Goal: Task Accomplishment & Management: Manage account settings

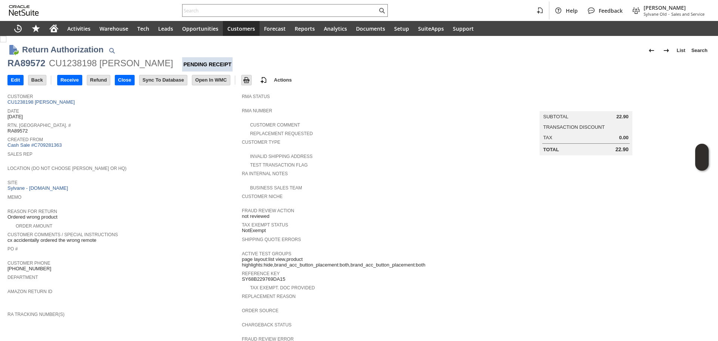
click at [26, 65] on div "RA89572" at bounding box center [26, 63] width 38 height 12
copy div "RA89572"
click at [12, 82] on input "Edit" at bounding box center [15, 80] width 15 height 10
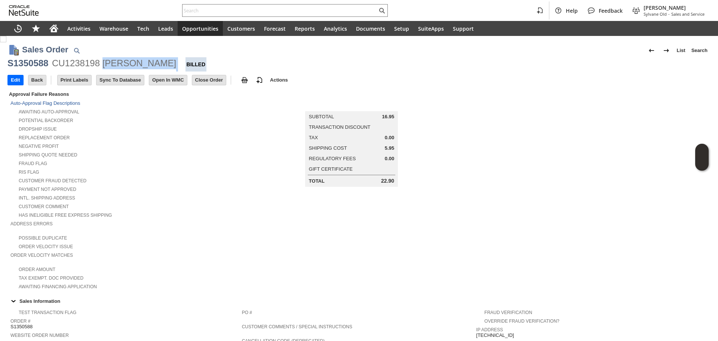
copy div "[PERSON_NAME]"
drag, startPoint x: 158, startPoint y: 65, endPoint x: 104, endPoint y: 67, distance: 54.3
click at [104, 67] on div "S1350588 CU1238198 Gina Hathorn Billed" at bounding box center [358, 64] width 703 height 14
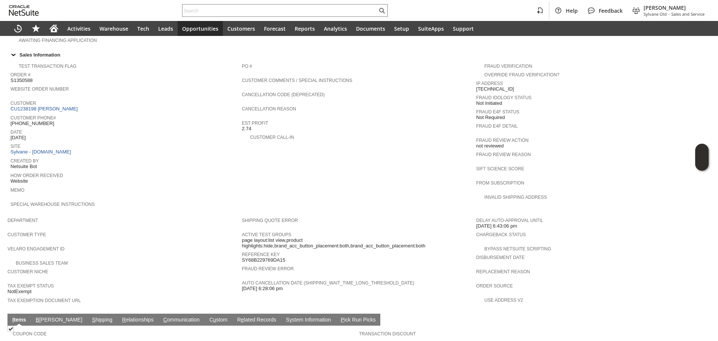
scroll to position [262, 0]
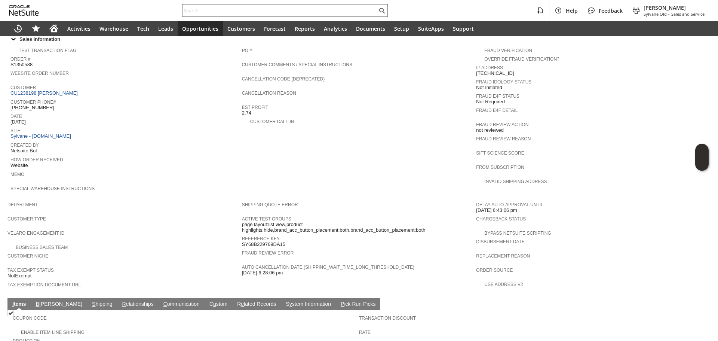
click at [31, 105] on span "[PHONE_NUMBER]" at bounding box center [32, 108] width 44 height 6
copy tbody "[PHONE_NUMBER]"
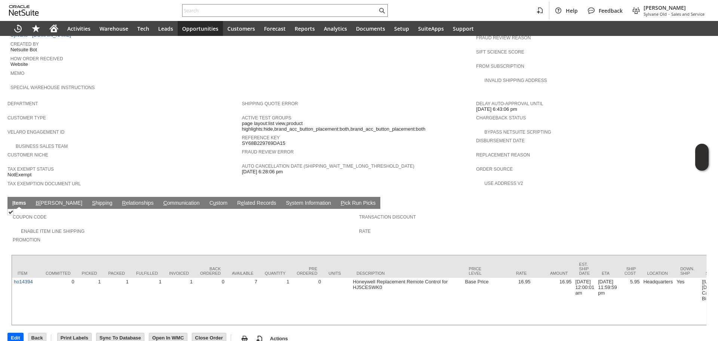
click at [90, 200] on link "S hipping" at bounding box center [102, 203] width 24 height 7
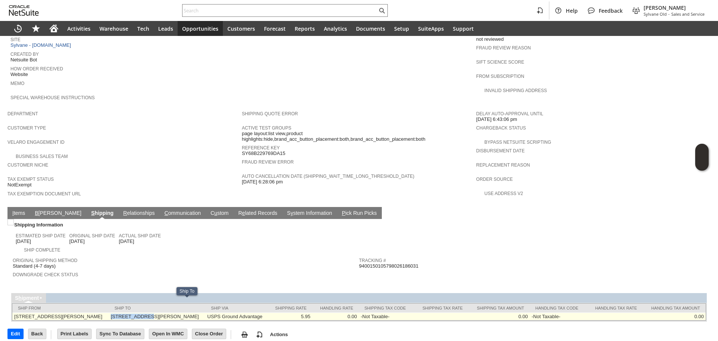
copy td "[STREET_ADDRESS][PERSON_NAME]"
drag, startPoint x: 132, startPoint y: 303, endPoint x: 165, endPoint y: 301, distance: 33.7
click at [165, 312] on td "3517 Ryland Rd Moss Point MS 39562-9800 United States" at bounding box center [157, 316] width 96 height 8
click at [205, 312] on td "3517 Ryland Rd Moss Point MS 39562-9800 United States" at bounding box center [157, 316] width 96 height 8
copy td "39562"
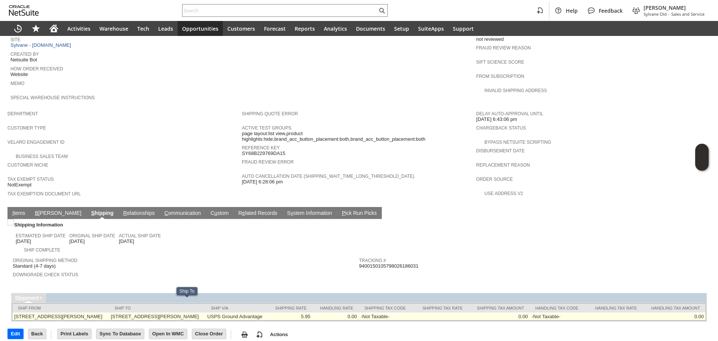
click at [205, 312] on td "3517 Ryland Rd Moss Point MS 39562-9800 United States" at bounding box center [157, 316] width 96 height 8
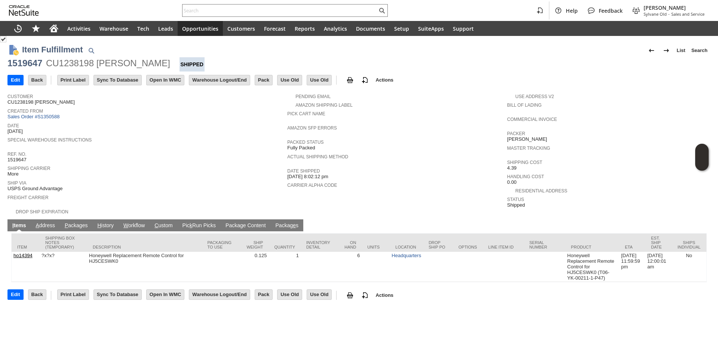
click at [71, 222] on link "P ackages" at bounding box center [76, 225] width 27 height 7
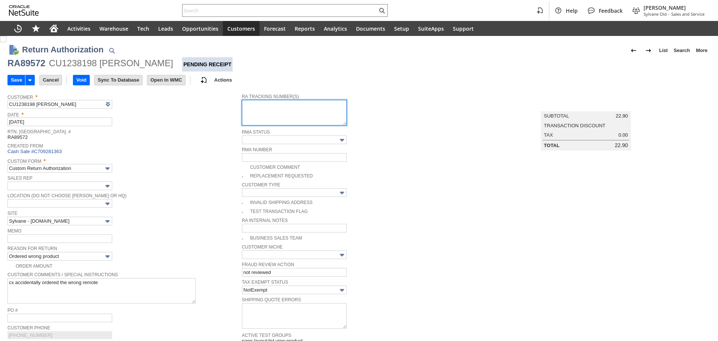
click at [266, 114] on textarea at bounding box center [294, 112] width 105 height 25
paste textarea "791931159642"
type textarea "791931159642"
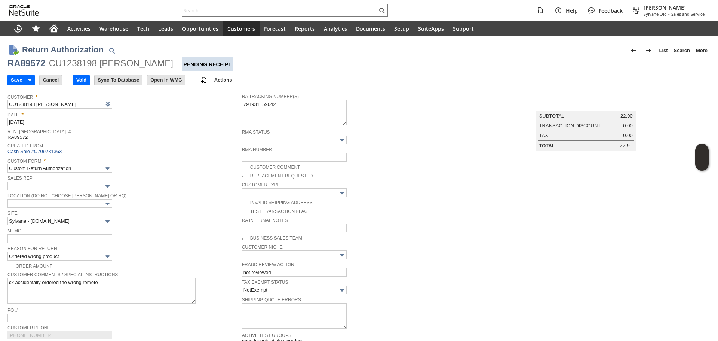
click at [37, 242] on tbody "Customer * CU1238198 [PERSON_NAME] List Search Date * [DATE] [GEOGRAPHIC_DATA].…" at bounding box center [124, 239] width 235 height 299
click at [59, 237] on input "text" at bounding box center [59, 238] width 105 height 9
drag, startPoint x: 18, startPoint y: 239, endPoint x: -12, endPoint y: 239, distance: 29.9
click at [0, 239] on html "Help Feedback [PERSON_NAME] [PERSON_NAME] - Sales and Service Activities Wareho…" at bounding box center [359, 170] width 718 height 341
click at [28, 240] on input "waiving return shipping cost / cx will reorder a new one" at bounding box center [59, 238] width 105 height 9
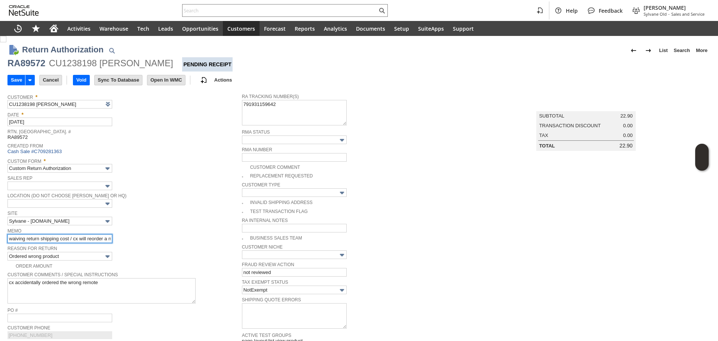
click at [27, 240] on input "waiving return shipping cost / cx will reorder a new one" at bounding box center [59, 238] width 105 height 9
drag, startPoint x: 77, startPoint y: 240, endPoint x: 159, endPoint y: 239, distance: 81.9
click at [159, 239] on div "Memo waiving $6 return shipping cost / cx will reorder a new one" at bounding box center [122, 234] width 231 height 17
type input "waiving $6 return shipping cost / cx will reorder a new one"
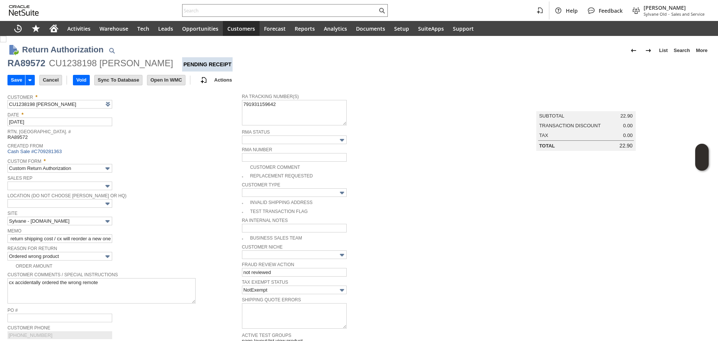
scroll to position [0, 0]
click at [159, 239] on div "Memo waiving $6 return shipping cost / cx will reorder a new one" at bounding box center [122, 234] width 231 height 17
click at [12, 75] on input "Save" at bounding box center [16, 80] width 17 height 10
click at [23, 64] on div "RA89572" at bounding box center [26, 63] width 38 height 12
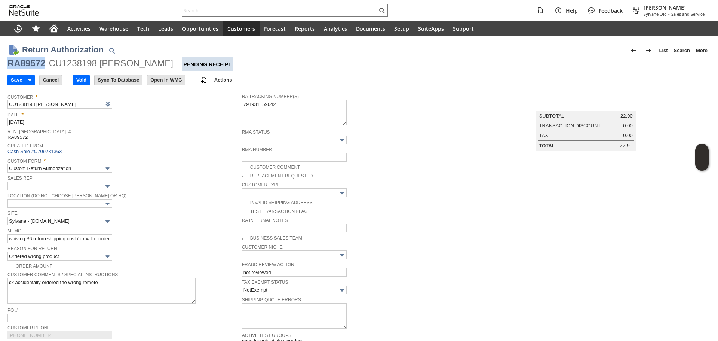
copy div "RA89572"
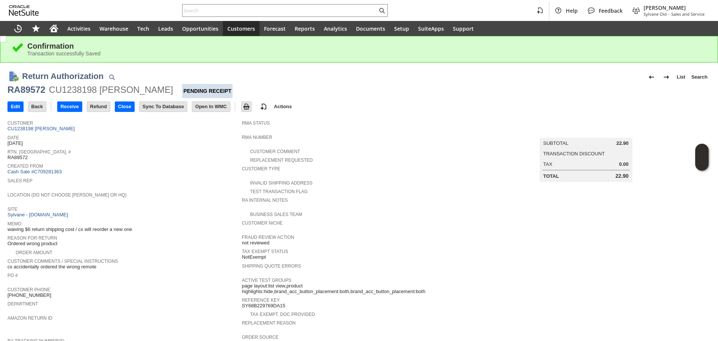
click at [23, 89] on div "RA89572" at bounding box center [26, 90] width 38 height 12
copy div "RA89572"
